Goal: Information Seeking & Learning: Learn about a topic

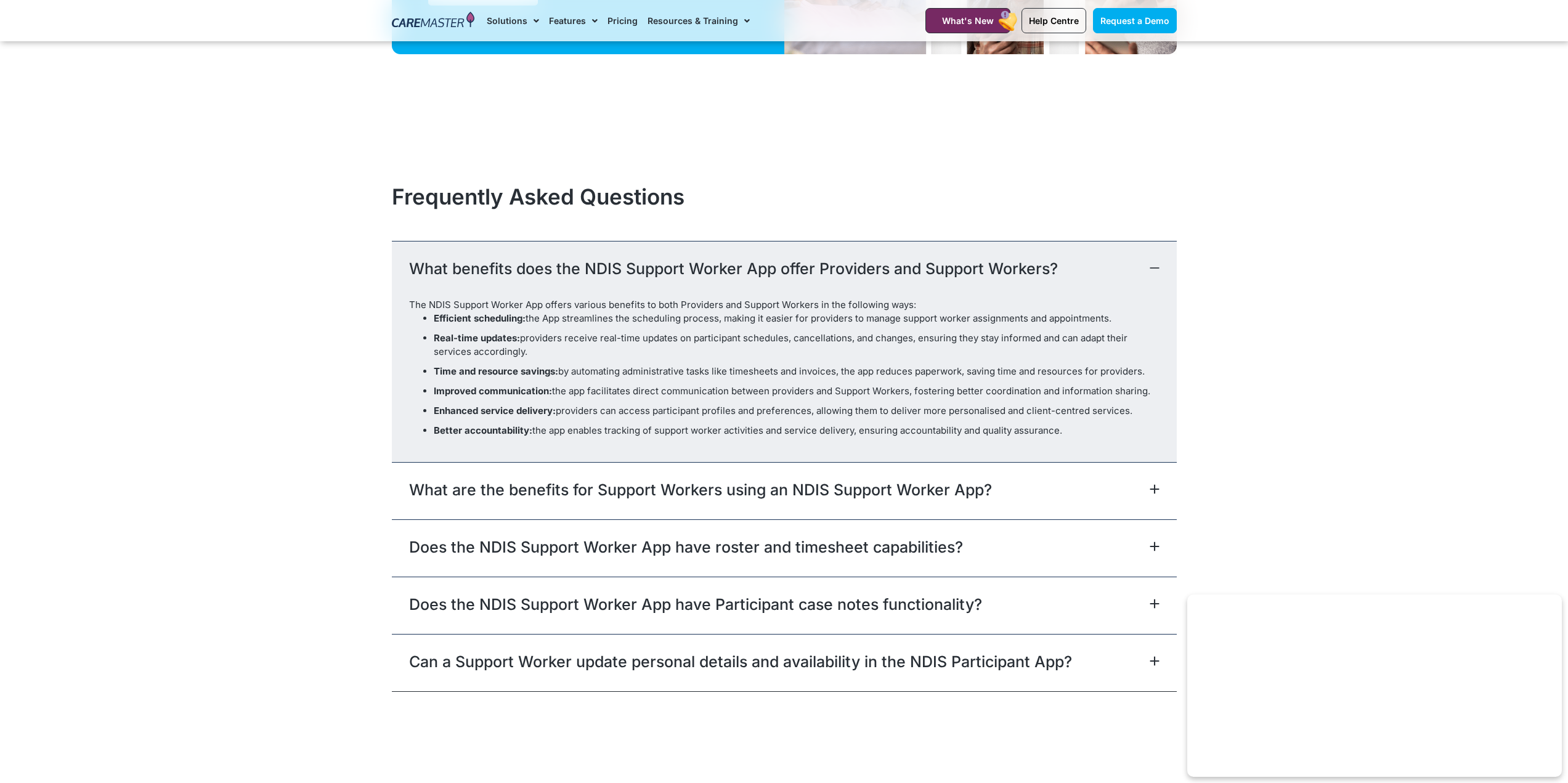
scroll to position [3635, 0]
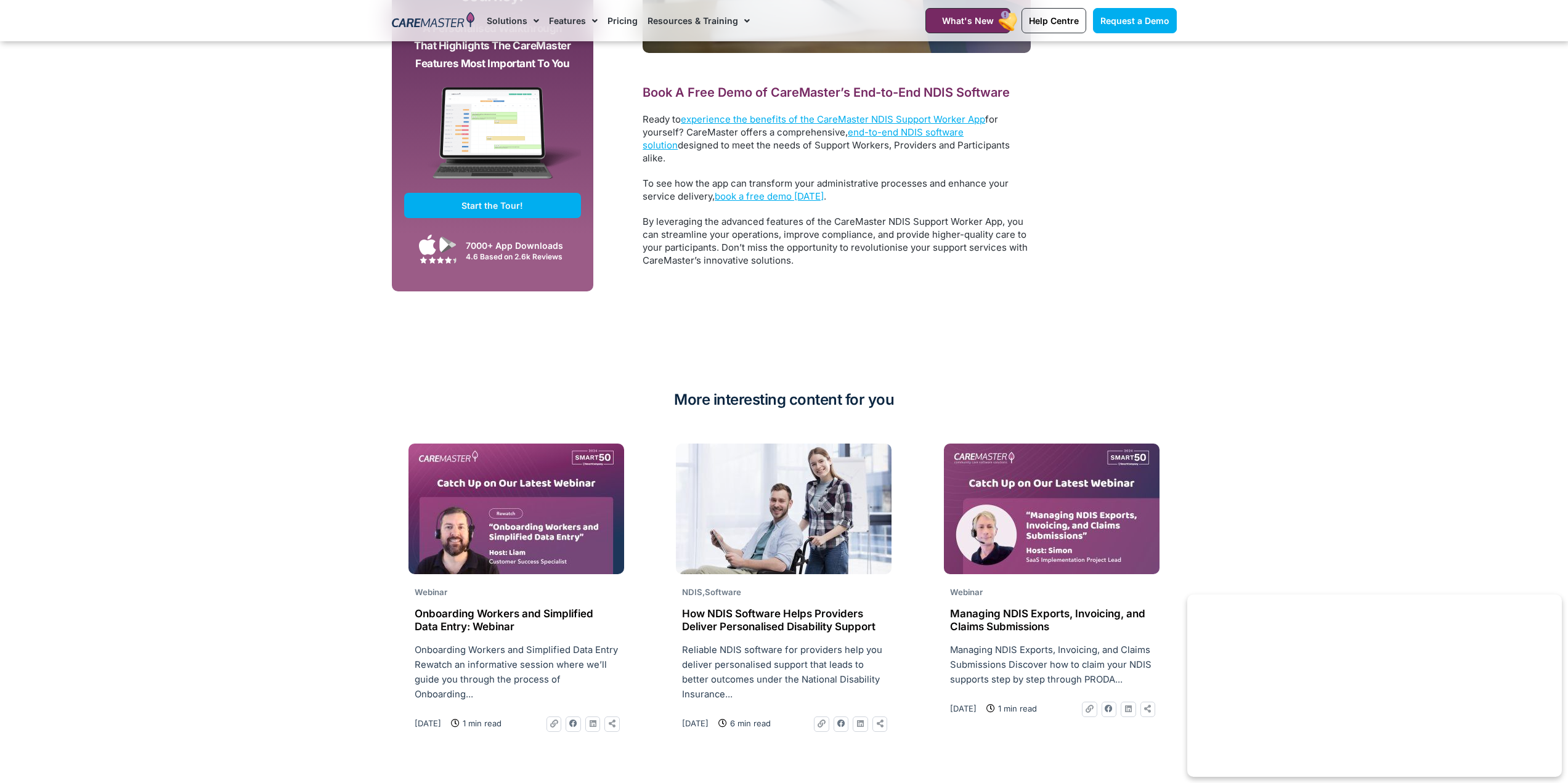
scroll to position [3078, 0]
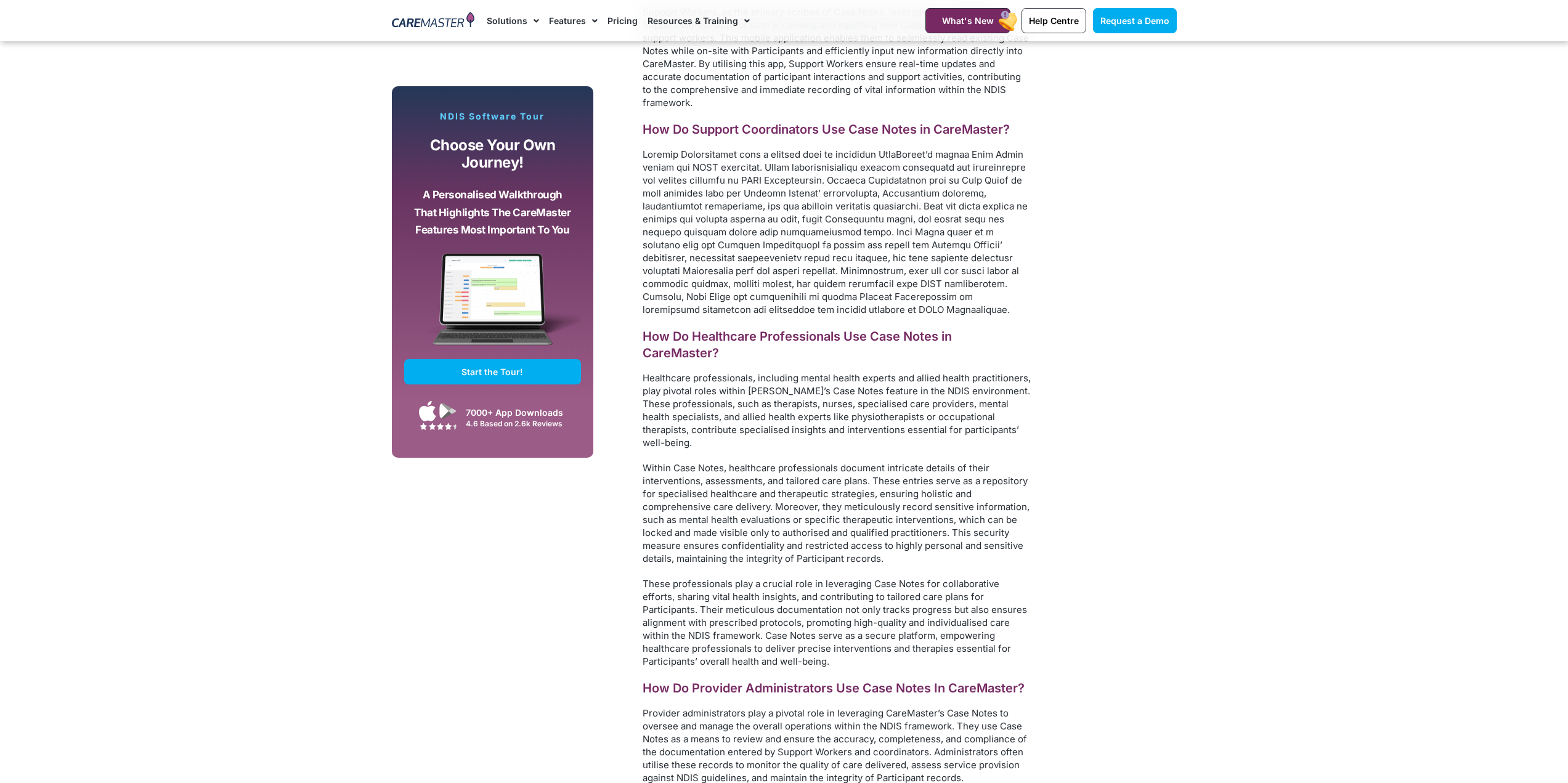
scroll to position [5850, 0]
